Goal: Information Seeking & Learning: Learn about a topic

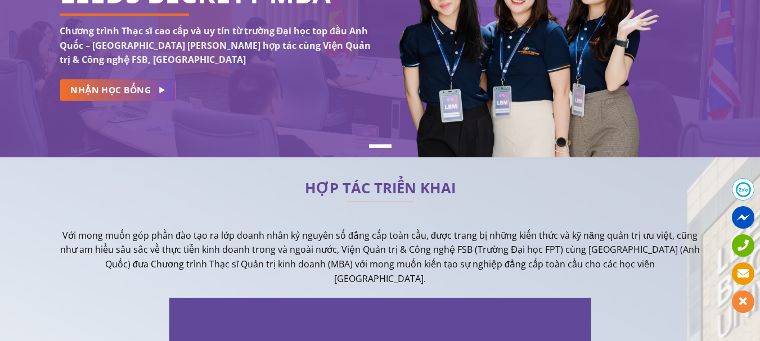
scroll to position [169, 0]
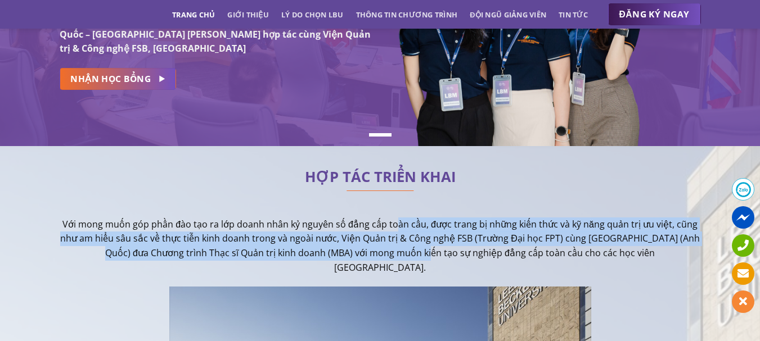
drag, startPoint x: 399, startPoint y: 232, endPoint x: 397, endPoint y: 252, distance: 20.3
click at [397, 252] on p "Với mong muốn góp phần đào tạo ra lớp doanh nhân kỷ nguyên số đẳng cấp toàn cầu…" at bounding box center [380, 246] width 641 height 57
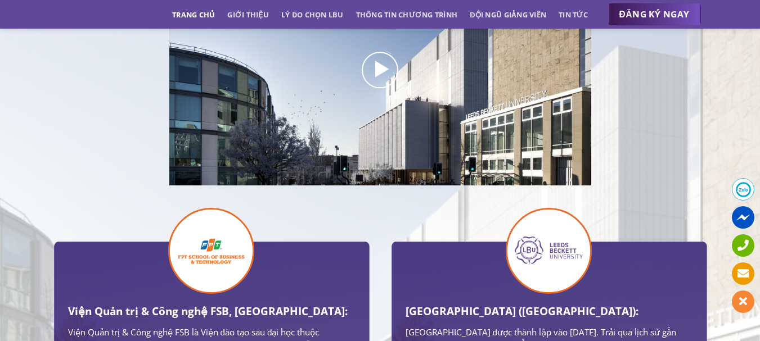
scroll to position [675, 0]
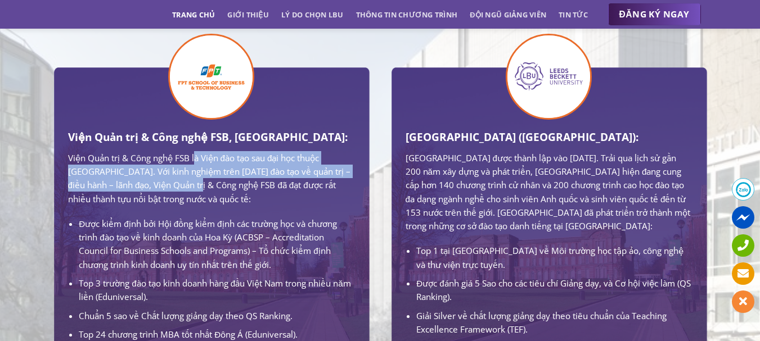
drag, startPoint x: 196, startPoint y: 161, endPoint x: 201, endPoint y: 187, distance: 25.9
click at [201, 187] on p "Viện Quản trị & Công nghệ FSB là Viện đào tạo sau đại học thuộc [GEOGRAPHIC_DAT…" at bounding box center [211, 178] width 287 height 55
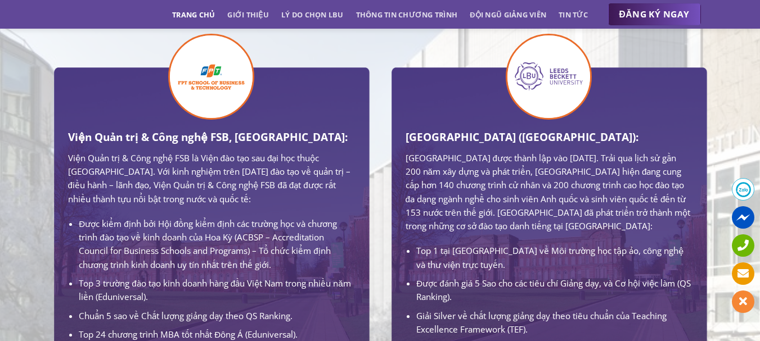
click at [278, 183] on p "Viện Quản trị & Công nghệ FSB là Viện đào tạo sau đại học thuộc [GEOGRAPHIC_DAT…" at bounding box center [211, 178] width 287 height 55
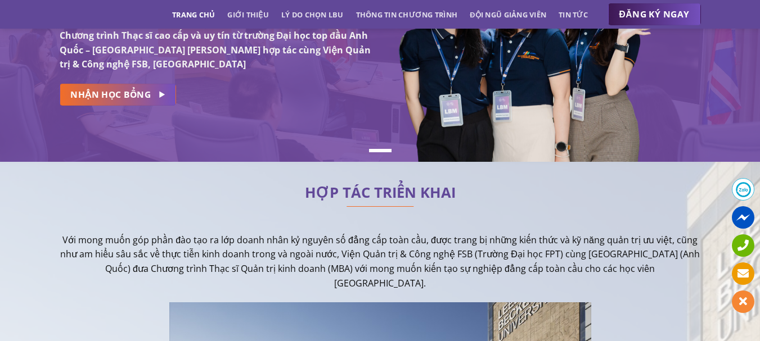
scroll to position [0, 0]
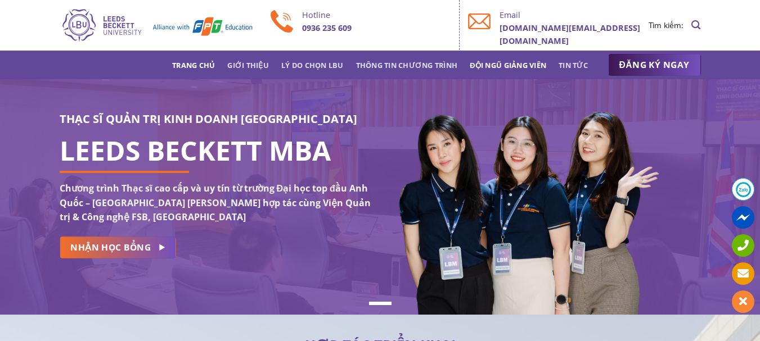
click at [521, 64] on link "Đội ngũ giảng viên" at bounding box center [508, 65] width 76 height 20
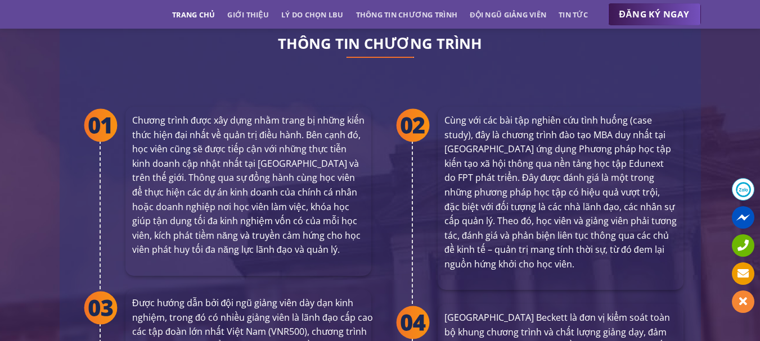
scroll to position [1980, 0]
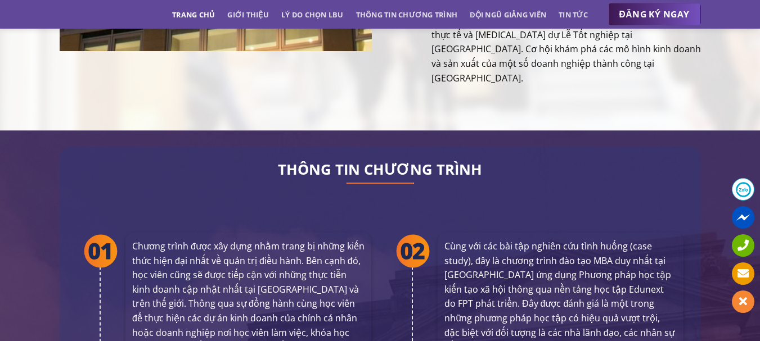
click at [200, 15] on link "Trang chủ" at bounding box center [193, 14] width 43 height 20
